Goal: Check status

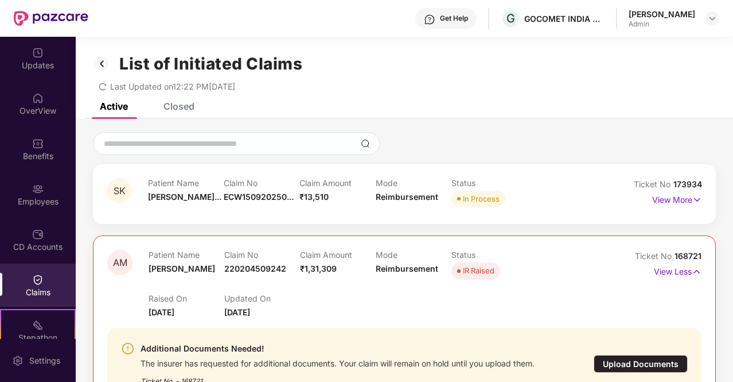
click at [32, 281] on img at bounding box center [37, 279] width 11 height 11
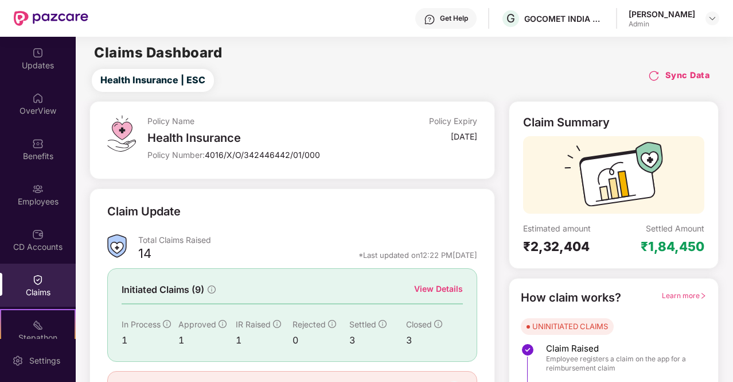
click at [448, 291] on div "View Details" at bounding box center [438, 288] width 49 height 13
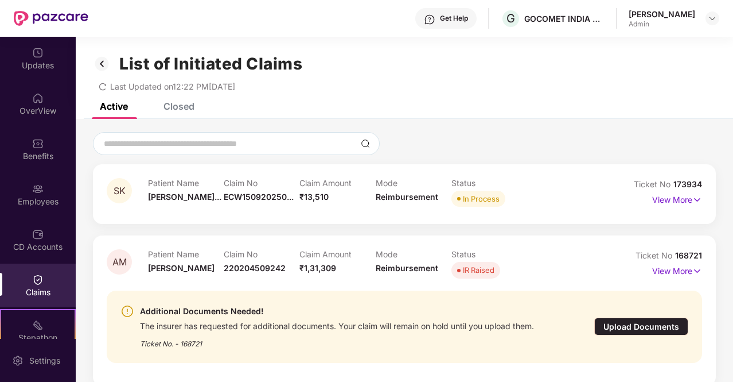
click at [185, 111] on div "Closed" at bounding box center [179, 105] width 31 height 11
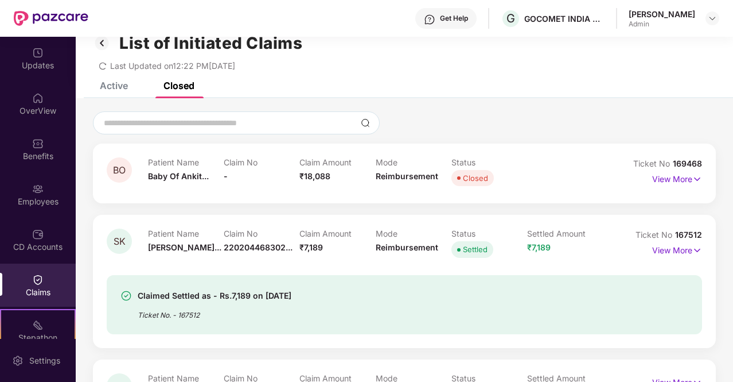
scroll to position [23, 0]
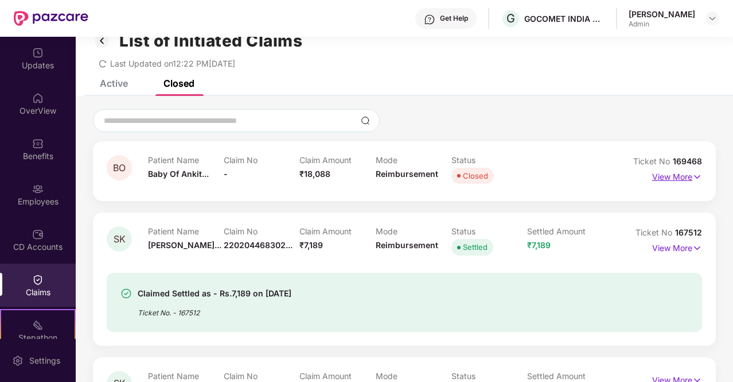
click at [687, 175] on p "View More" at bounding box center [677, 175] width 50 height 15
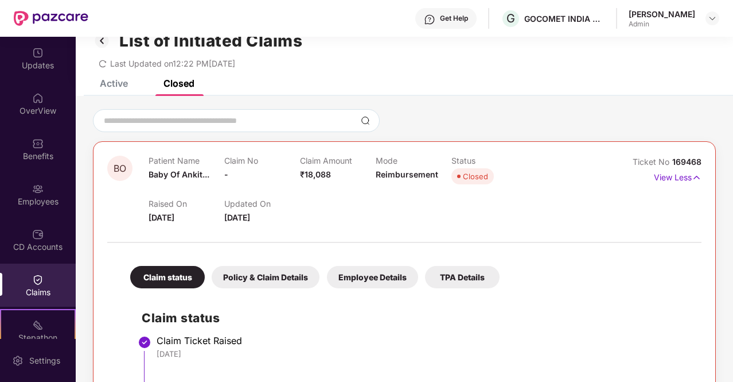
click at [279, 274] on div "Policy & Claim Details" at bounding box center [266, 277] width 108 height 22
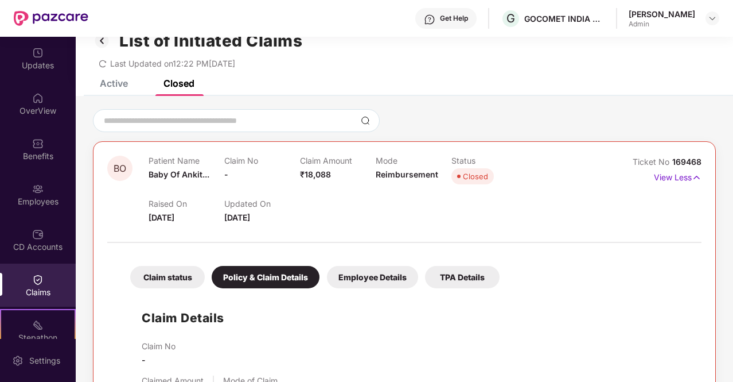
click at [461, 277] on div "TPA Details" at bounding box center [462, 277] width 75 height 22
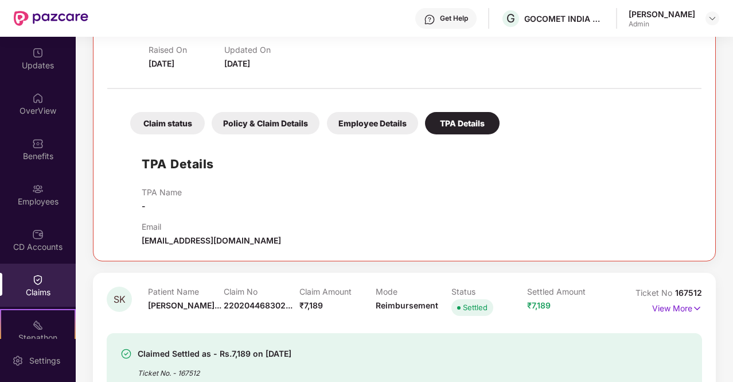
scroll to position [230, 0]
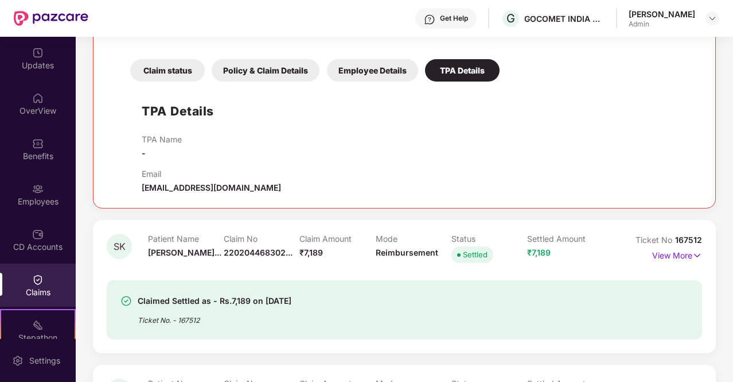
click at [247, 63] on div "Policy & Claim Details" at bounding box center [266, 70] width 108 height 22
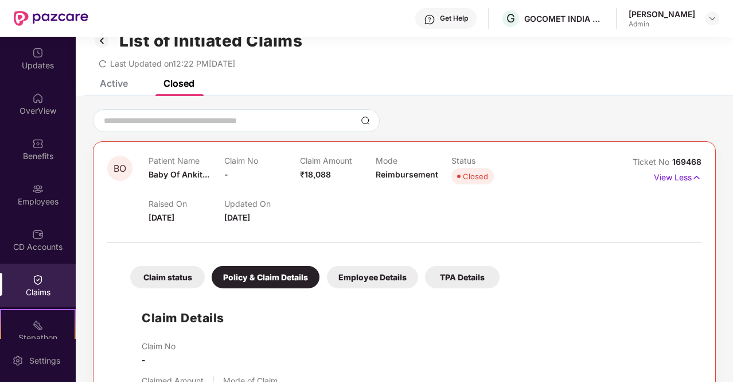
scroll to position [0, 0]
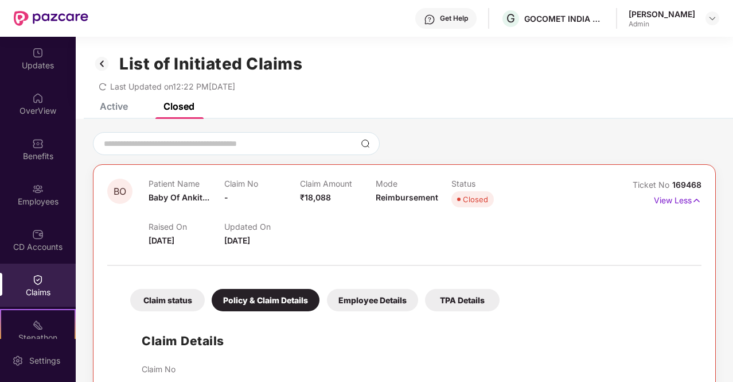
click at [111, 104] on div "Active" at bounding box center [114, 105] width 28 height 11
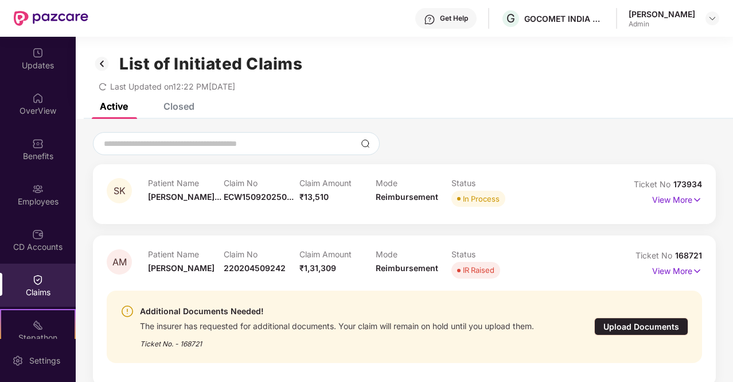
click at [181, 107] on div "Closed" at bounding box center [179, 105] width 31 height 11
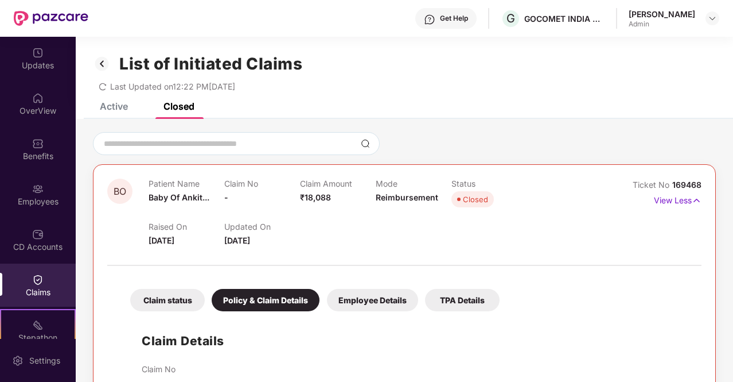
click at [226, 197] on span "-" at bounding box center [226, 197] width 4 height 10
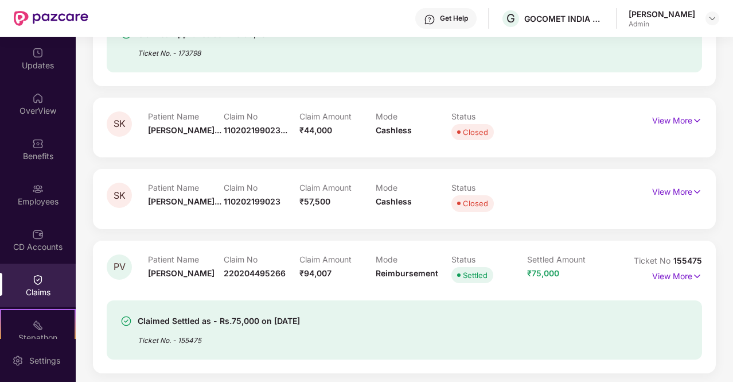
scroll to position [1011, 0]
